Goal: Browse casually: Explore the website without a specific task or goal

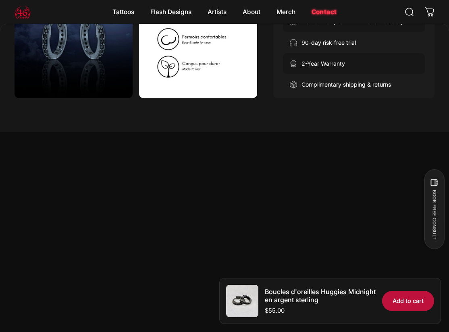
scroll to position [535, 0]
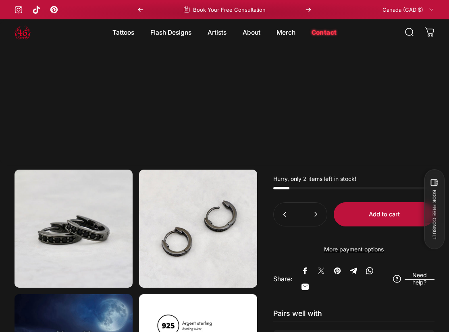
click at [25, 32] on img at bounding box center [23, 32] width 16 height 16
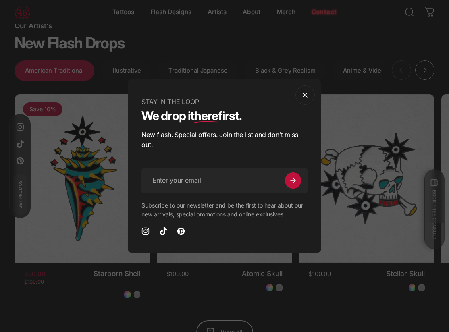
scroll to position [2253, 0]
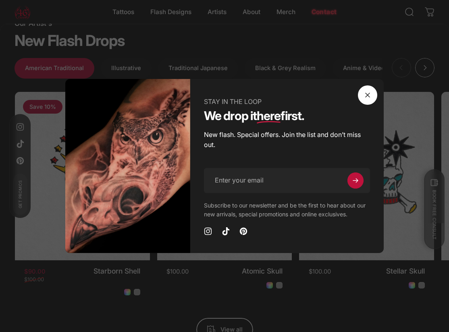
click at [372, 92] on span "Close" at bounding box center [367, 95] width 29 height 39
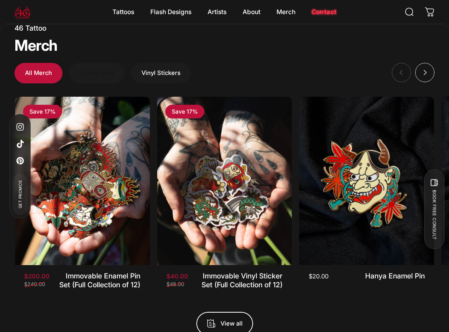
scroll to position [2589, 0]
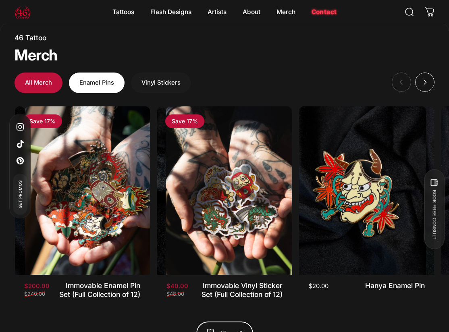
click at [80, 79] on span "button" at bounding box center [96, 82] width 83 height 41
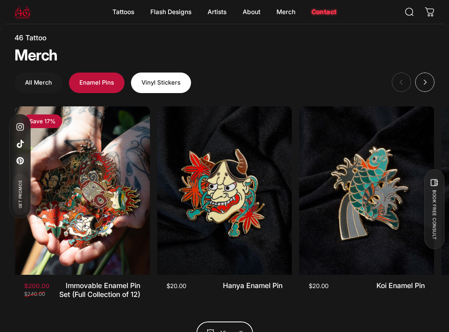
click at [160, 75] on span "button" at bounding box center [161, 82] width 90 height 41
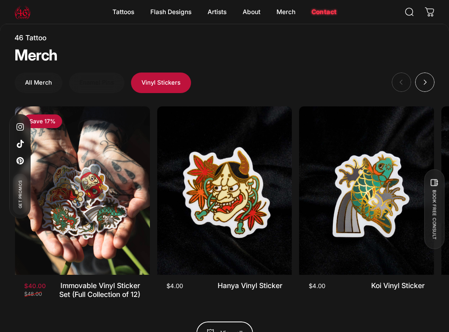
click at [83, 72] on span "button" at bounding box center [96, 51] width 83 height 41
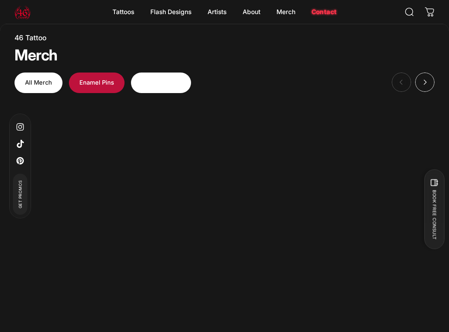
click at [31, 80] on button "All Merch" at bounding box center [39, 83] width 48 height 21
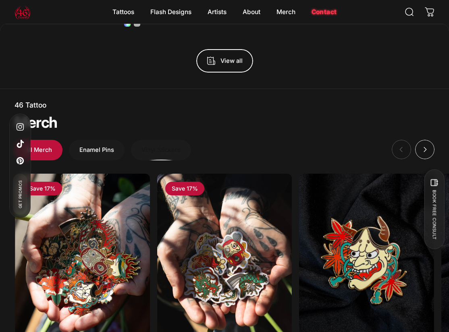
scroll to position [2520, 0]
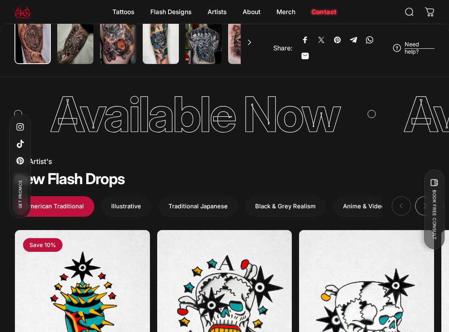
scroll to position [2115, 0]
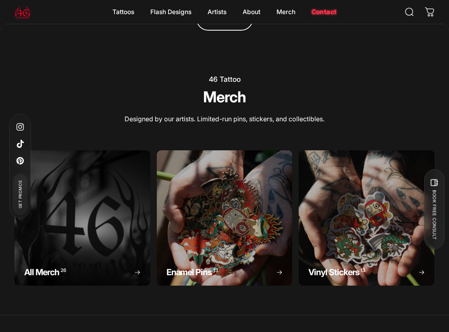
scroll to position [2929, 0]
